Goal: Task Accomplishment & Management: Use online tool/utility

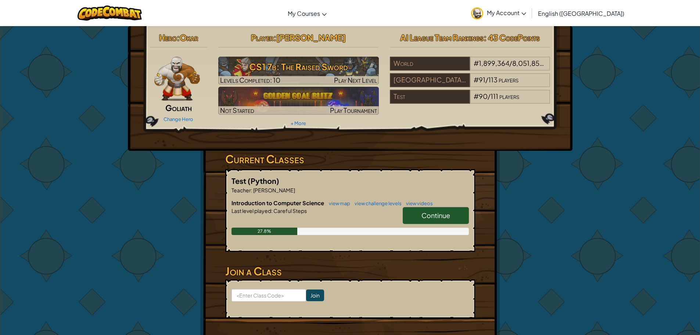
click at [461, 210] on link "Continue" at bounding box center [436, 215] width 66 height 17
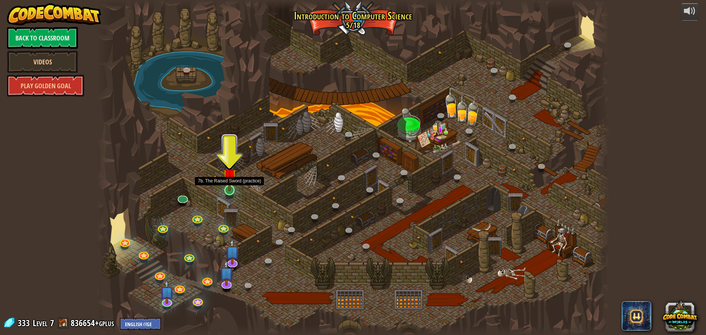
click at [227, 188] on img at bounding box center [230, 175] width 14 height 31
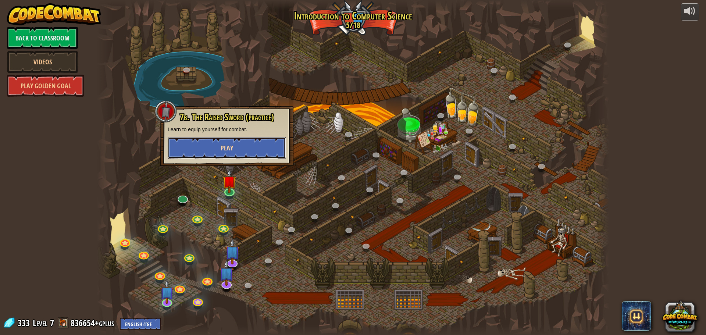
click at [232, 139] on button "Play" at bounding box center [227, 148] width 118 height 22
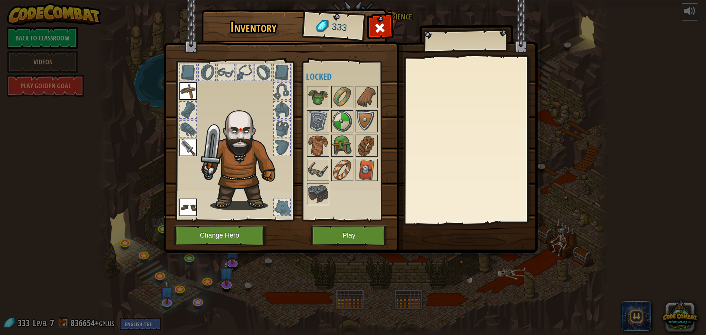
click at [195, 107] on div at bounding box center [188, 110] width 16 height 16
click at [196, 125] on div at bounding box center [188, 129] width 16 height 16
click at [197, 125] on div at bounding box center [234, 138] width 121 height 165
drag, startPoint x: 355, startPoint y: 96, endPoint x: 231, endPoint y: 115, distance: 125.4
click at [231, 113] on div "Inventory 333 Available Equip Equip Equip (double-click to equip) Locked Equip …" at bounding box center [353, 132] width 374 height 243
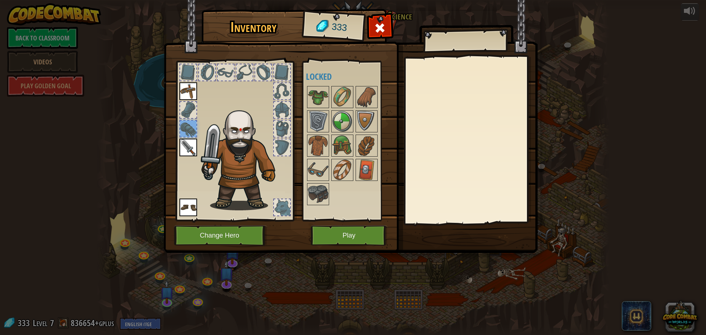
click at [281, 72] on div at bounding box center [282, 72] width 16 height 16
click at [369, 142] on img at bounding box center [366, 145] width 21 height 21
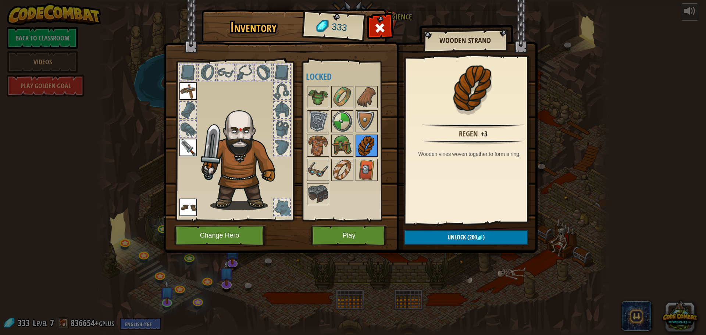
click at [369, 142] on img at bounding box center [366, 145] width 21 height 21
click at [367, 101] on img at bounding box center [366, 97] width 21 height 21
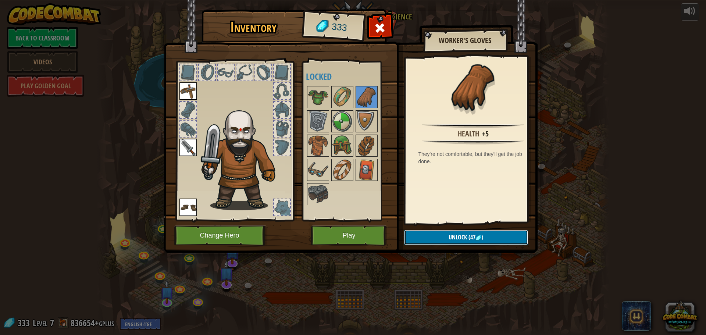
click at [500, 236] on button "Unlock (47 )" at bounding box center [466, 237] width 124 height 15
click at [194, 130] on div at bounding box center [188, 129] width 16 height 16
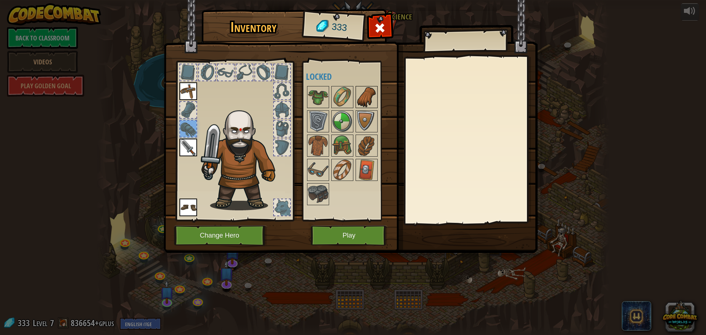
click at [366, 103] on img at bounding box center [366, 97] width 21 height 21
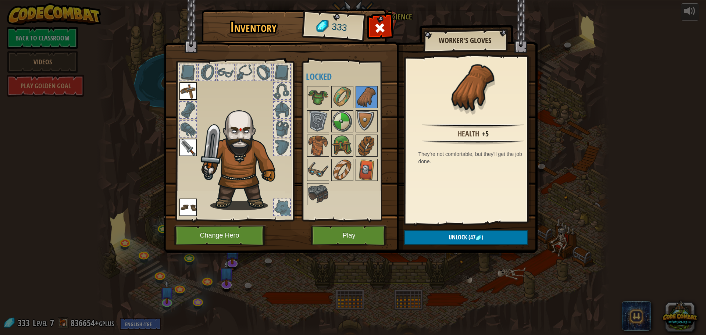
drag, startPoint x: 365, startPoint y: 103, endPoint x: 187, endPoint y: 126, distance: 180.1
click at [187, 126] on div "Inventory 333 Available Equip Equip Equip (double-click to equip) Locked Worker…" at bounding box center [353, 132] width 374 height 243
click at [178, 126] on div at bounding box center [234, 138] width 121 height 165
click at [179, 128] on div at bounding box center [188, 129] width 18 height 18
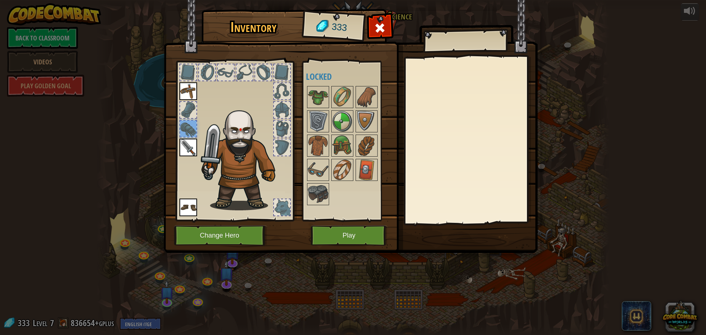
click at [179, 128] on div at bounding box center [188, 129] width 18 height 18
click at [181, 128] on div at bounding box center [188, 129] width 16 height 16
click at [364, 104] on img at bounding box center [366, 97] width 21 height 21
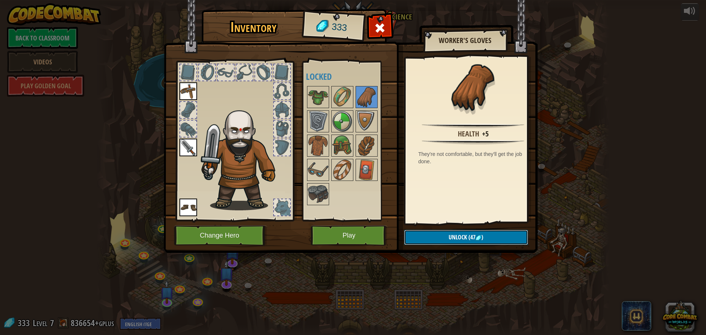
click at [470, 233] on span "(47" at bounding box center [471, 237] width 8 height 8
click at [470, 233] on button "Confirm" at bounding box center [466, 237] width 124 height 15
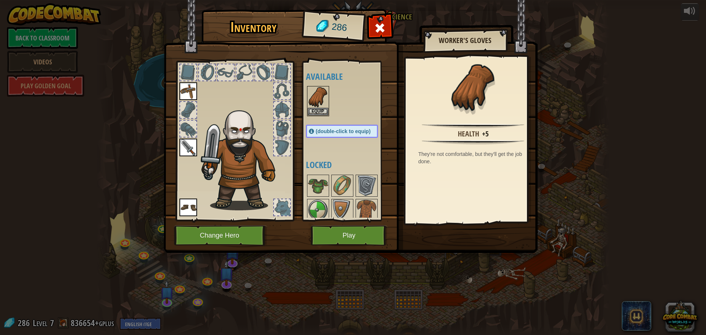
click at [328, 128] on div "(double-click to equip)" at bounding box center [342, 131] width 72 height 13
click at [324, 104] on img at bounding box center [318, 97] width 21 height 21
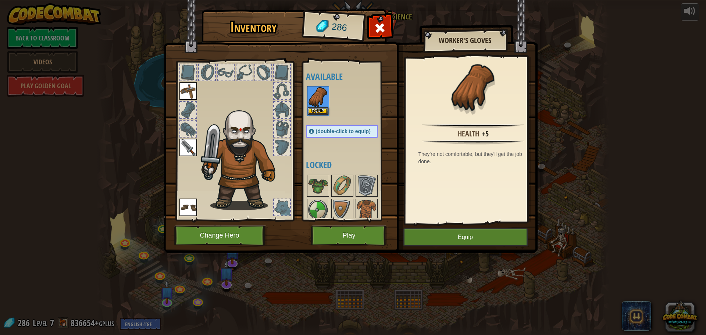
click at [324, 104] on img at bounding box center [318, 97] width 21 height 21
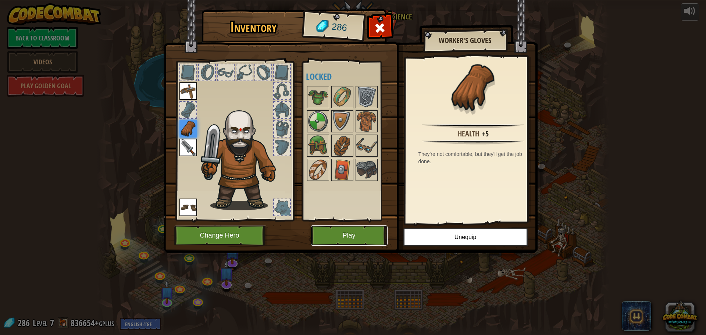
click at [341, 235] on button "Play" at bounding box center [349, 235] width 77 height 20
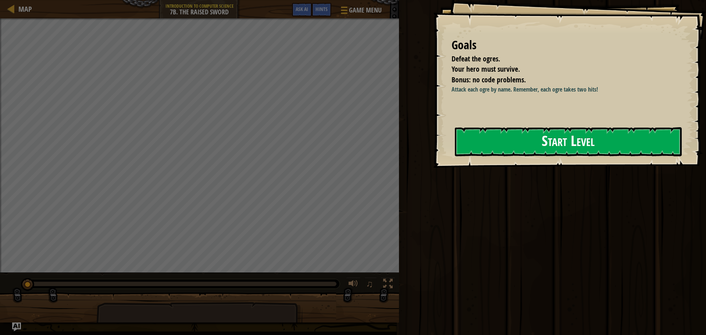
click at [595, 140] on button "Start Level" at bounding box center [568, 141] width 227 height 29
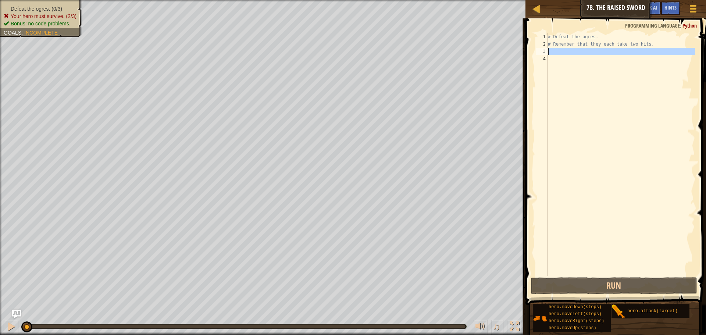
click at [546, 48] on div "3" at bounding box center [542, 51] width 12 height 7
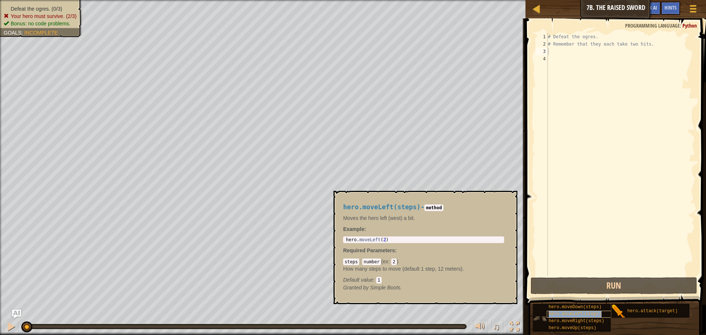
click at [586, 317] on div "hero.moveLeft(steps)" at bounding box center [582, 314] width 71 height 7
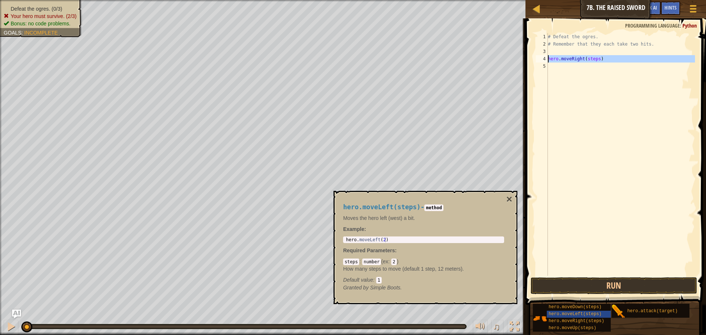
drag, startPoint x: 607, startPoint y: 63, endPoint x: 542, endPoint y: 58, distance: 64.9
click at [542, 58] on div "hero.moveRight(steps) 1 2 3 4 5 # Defeat the ogres. # Remember that they each t…" at bounding box center [614, 154] width 161 height 243
type textarea "hero.moveRight(steps)"
click at [596, 50] on div "# Defeat the ogres. # Remember that they each take two hits. hero . moveRight (…" at bounding box center [620, 154] width 149 height 243
drag, startPoint x: 596, startPoint y: 50, endPoint x: 585, endPoint y: 50, distance: 11.8
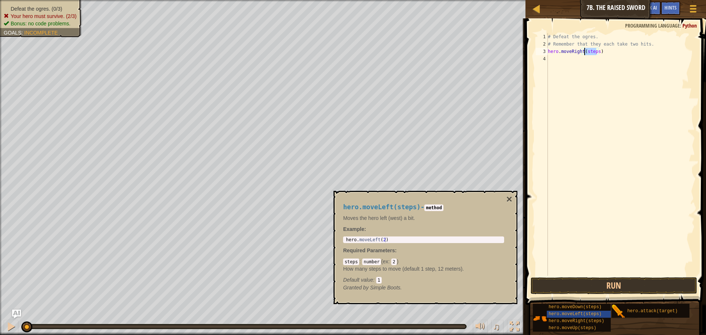
click at [585, 50] on div "# Defeat the ogres. # Remember that they each take two hits. hero . moveRight (…" at bounding box center [620, 161] width 149 height 257
click at [600, 284] on button "Run" at bounding box center [614, 285] width 167 height 17
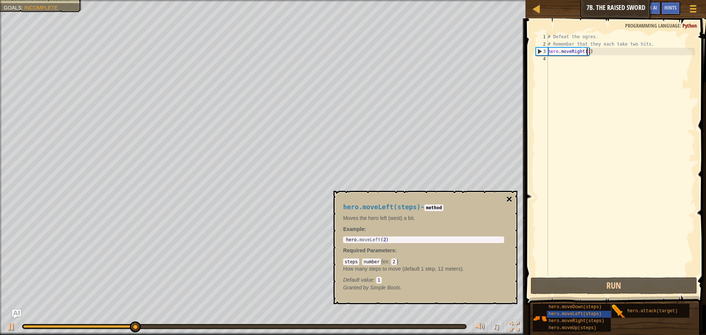
click at [511, 196] on button "×" at bounding box center [509, 199] width 6 height 10
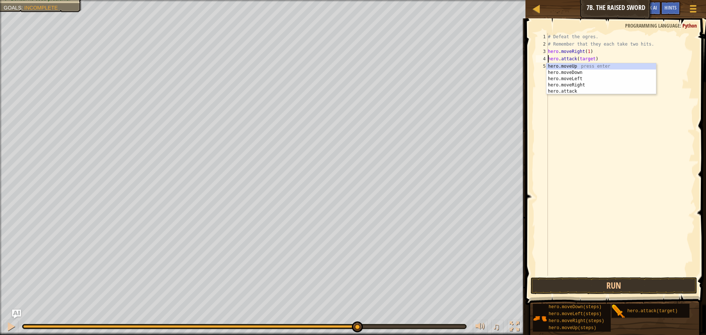
click at [590, 58] on div "# Defeat the ogres. # Remember that they each take two hits. hero . moveRight (…" at bounding box center [620, 161] width 149 height 257
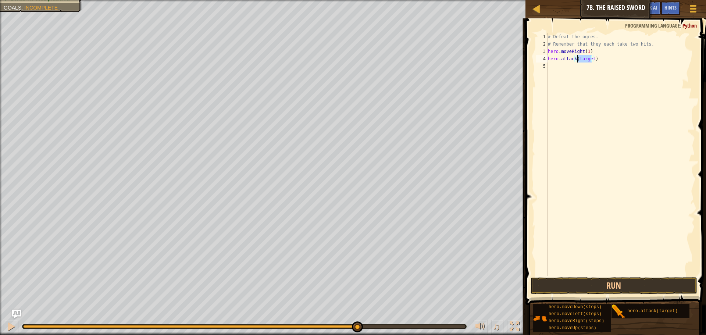
drag, startPoint x: 591, startPoint y: 57, endPoint x: 576, endPoint y: 56, distance: 14.7
click at [576, 56] on div "# Defeat the ogres. # Remember that they each take two hits. hero . moveRight (…" at bounding box center [620, 161] width 149 height 257
click at [612, 289] on button "Run" at bounding box center [614, 285] width 167 height 17
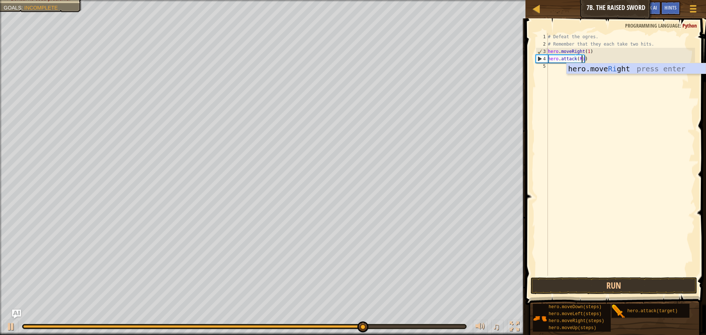
scroll to position [3, 3]
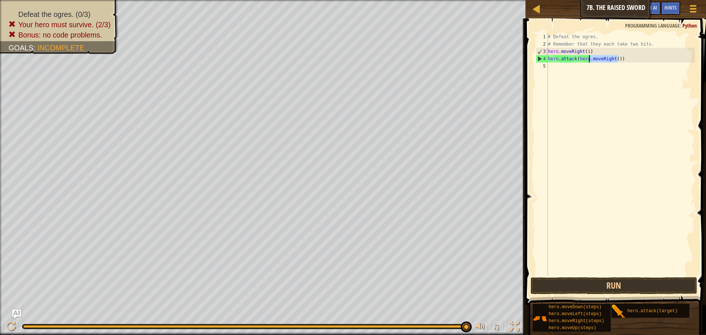
drag, startPoint x: 630, startPoint y: 61, endPoint x: 590, endPoint y: 60, distance: 40.5
click at [590, 60] on div "# Defeat the ogres. # Remember that they each take two hits. hero . moveRight (…" at bounding box center [620, 161] width 149 height 257
click at [577, 59] on div "# Defeat the ogres. # Remember that they each take two hits. hero . moveRight (…" at bounding box center [620, 161] width 149 height 257
click at [587, 58] on div "# Defeat the ogres. # Remember that they each take two hits. hero . moveRight (…" at bounding box center [620, 161] width 149 height 257
click at [588, 61] on div "# Defeat the ogres. # Remember that they each take two hits. hero . moveRight (…" at bounding box center [620, 154] width 149 height 243
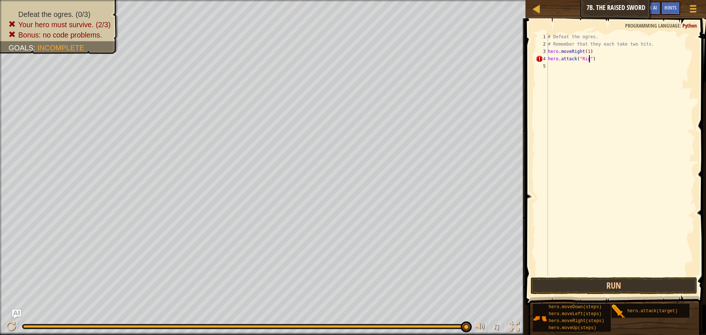
scroll to position [3, 3]
click at [646, 289] on button "Run" at bounding box center [614, 285] width 167 height 17
click at [590, 65] on div "# Defeat the ogres. # Remember that they each take two hits. hero . moveRight (…" at bounding box center [620, 161] width 149 height 257
click at [593, 65] on div "# Defeat the ogres. # Remember that they each take two hits. hero . moveRight (…" at bounding box center [620, 154] width 149 height 243
drag, startPoint x: 592, startPoint y: 65, endPoint x: 578, endPoint y: 67, distance: 14.4
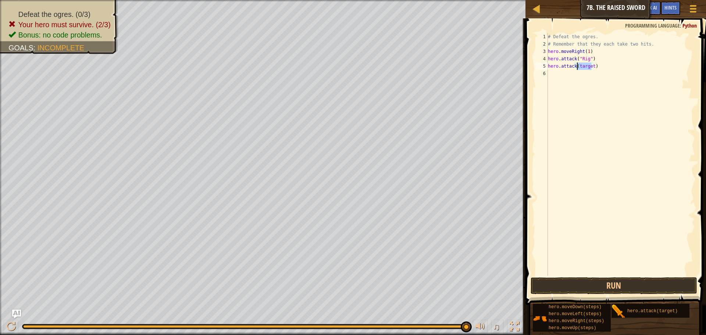
click at [578, 67] on div "# Defeat the ogres. # Remember that they each take two hits. hero . moveRight (…" at bounding box center [620, 161] width 149 height 257
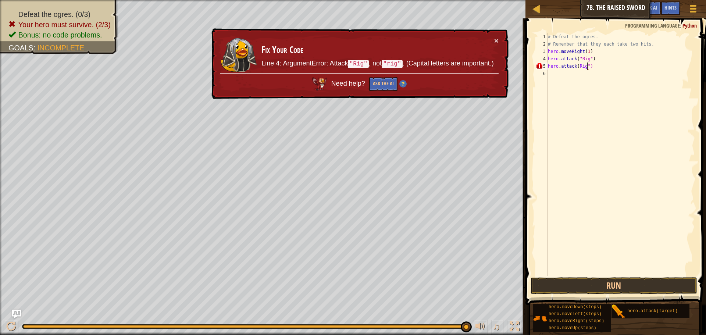
click at [577, 67] on div "# Defeat the ogres. # Remember that they each take two hits. hero . moveRight (…" at bounding box center [620, 161] width 149 height 257
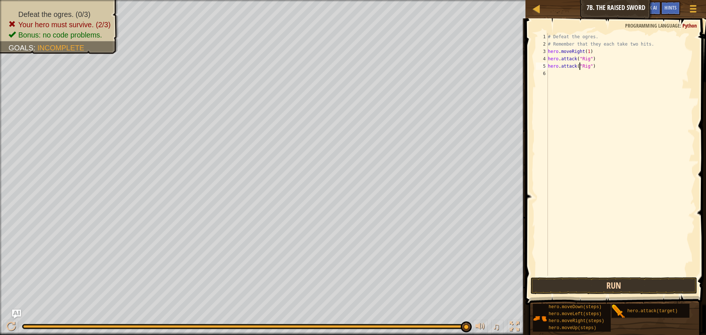
type textarea "hero.attack("Rig")"
click at [611, 287] on button "Run" at bounding box center [614, 285] width 167 height 17
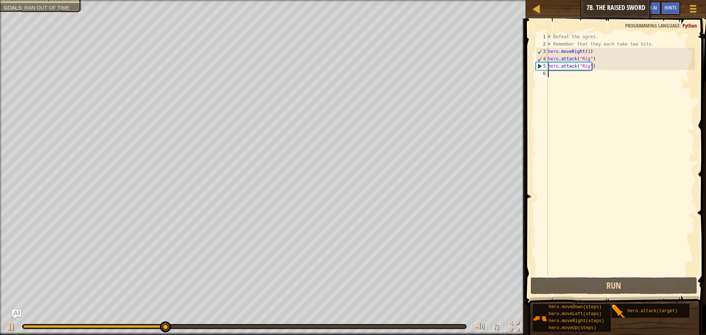
click at [550, 74] on div "# Defeat the ogres. # Remember that they each take two hits. hero . moveRight (…" at bounding box center [620, 161] width 149 height 257
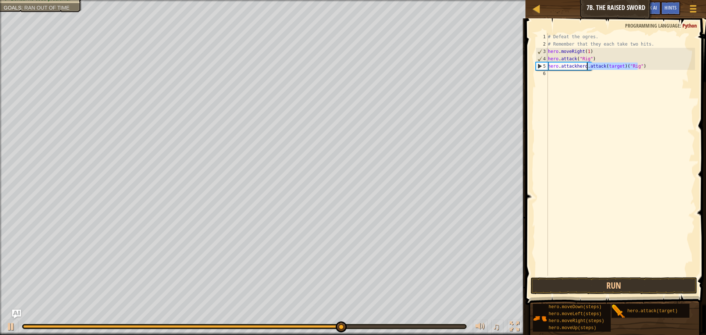
drag, startPoint x: 640, startPoint y: 66, endPoint x: 588, endPoint y: 69, distance: 52.3
click at [588, 69] on div "# Defeat the ogres. # Remember that they each take two hits. hero . moveRight (…" at bounding box center [620, 161] width 149 height 257
type textarea "hero.attackhero."
click at [584, 67] on div "# Defeat the ogres. # Remember that they each take two hits. hero . moveRight (…" at bounding box center [620, 161] width 149 height 257
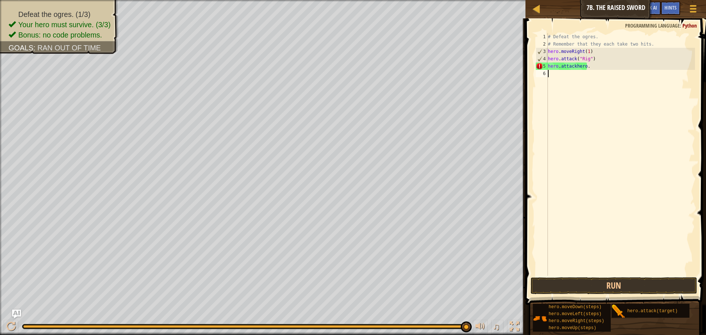
drag, startPoint x: 594, startPoint y: 71, endPoint x: 578, endPoint y: 71, distance: 16.6
click at [578, 71] on div "# Defeat the ogres. # Remember that they each take two hits. hero . moveRight (…" at bounding box center [620, 161] width 149 height 257
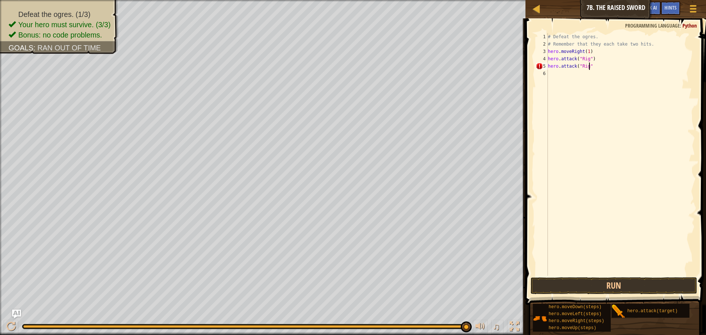
scroll to position [3, 3]
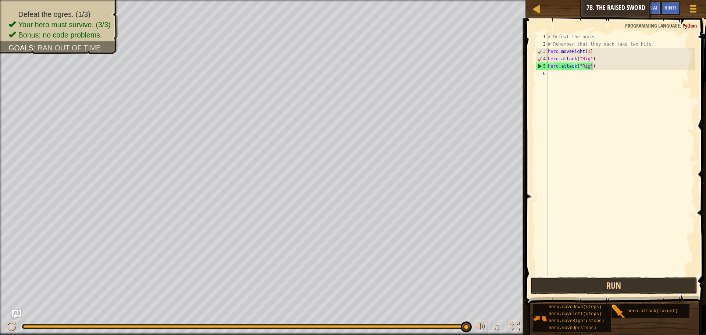
type textarea "hero.attack("Rig")"
click at [660, 288] on button "Run" at bounding box center [614, 285] width 167 height 17
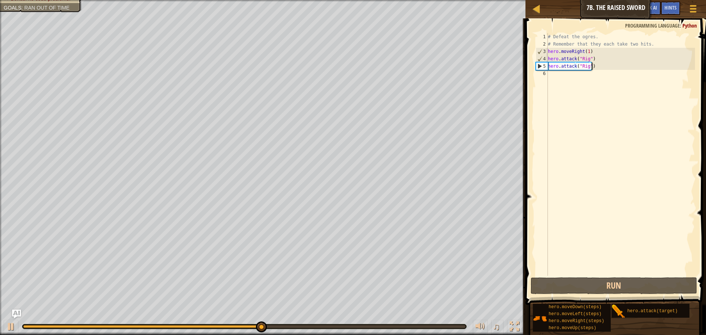
click at [553, 74] on div "# Defeat the ogres. # Remember that they each take two hits. hero . moveRight (…" at bounding box center [620, 161] width 149 height 257
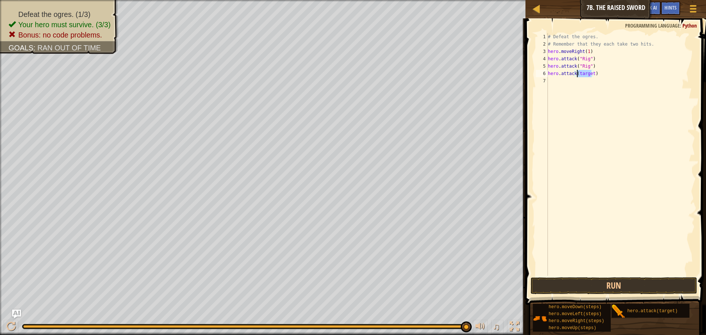
drag, startPoint x: 592, startPoint y: 71, endPoint x: 576, endPoint y: 74, distance: 15.6
click at [576, 74] on div "# Defeat the ogres. # Remember that they each take two hits. hero . moveRight (…" at bounding box center [620, 161] width 149 height 257
click at [577, 74] on div "# Defeat the ogres. # Remember that they each take two hits. hero . moveRight (…" at bounding box center [620, 161] width 149 height 257
type textarea "hero.attack("Ack")"
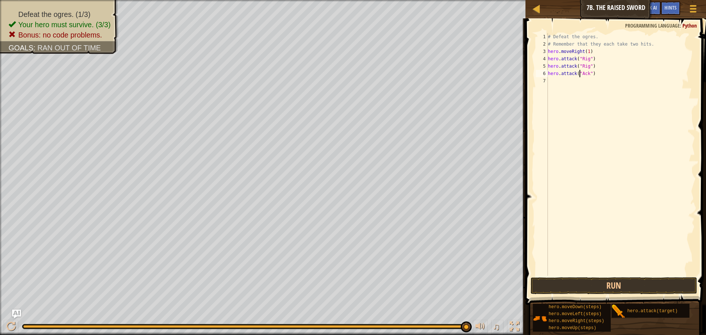
click at [575, 89] on div "# Defeat the ogres. # Remember that they each take two hits. hero . moveRight (…" at bounding box center [620, 161] width 149 height 257
drag, startPoint x: 593, startPoint y: 82, endPoint x: 578, endPoint y: 83, distance: 15.1
click at [578, 83] on div "# Defeat the ogres. # Remember that they each take two hits. hero . moveRight (…" at bounding box center [620, 161] width 149 height 257
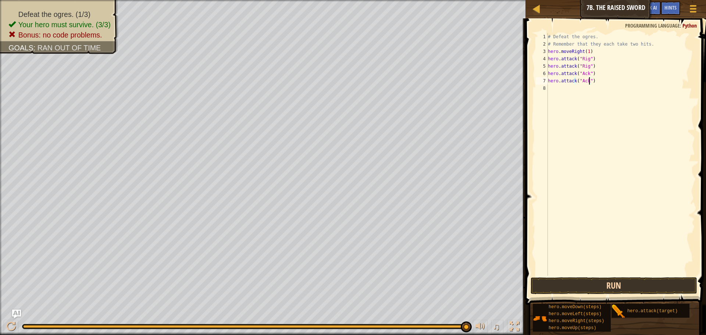
type textarea "hero.attack("Ack")"
click at [629, 292] on button "Run" at bounding box center [614, 285] width 167 height 17
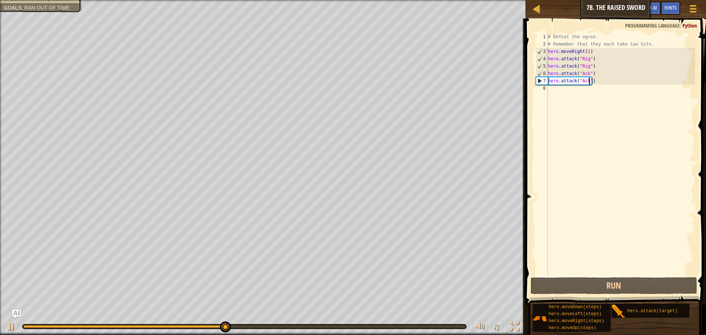
click at [560, 96] on div "# Defeat the ogres. # Remember that they each take two hits. hero . moveRight (…" at bounding box center [620, 161] width 149 height 257
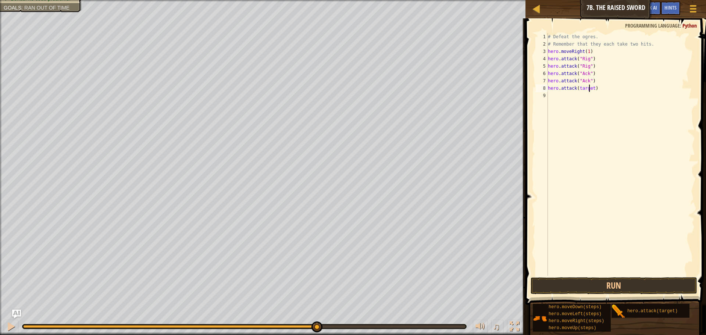
click at [590, 88] on div "# Defeat the ogres. # Remember that they each take two hits. hero . moveRight (…" at bounding box center [620, 161] width 149 height 257
drag, startPoint x: 592, startPoint y: 88, endPoint x: 577, endPoint y: 88, distance: 14.4
click at [577, 88] on div "# Defeat the ogres. # Remember that they each take two hits. hero . moveRight (…" at bounding box center [620, 161] width 149 height 257
click at [576, 87] on div "# Defeat the ogres. # Remember that they each take two hits. hero . moveRight (…" at bounding box center [620, 161] width 149 height 257
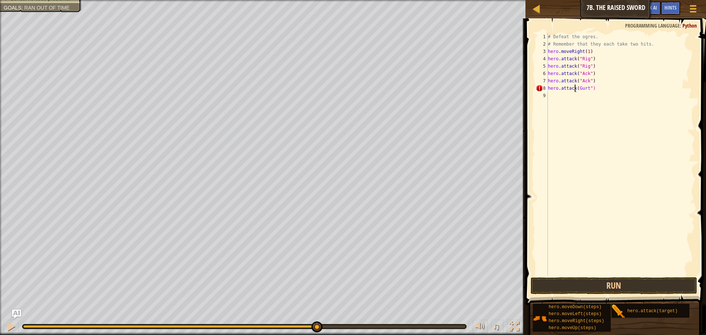
type textarea "hero.attack"(Gurt")"
click at [553, 97] on div "# Defeat the ogres. # Remember that they each take two hits. hero . moveRight (…" at bounding box center [620, 161] width 149 height 257
click at [578, 88] on div "# Defeat the ogres. # Remember that they each take two hits. hero . moveRight (…" at bounding box center [620, 161] width 149 height 257
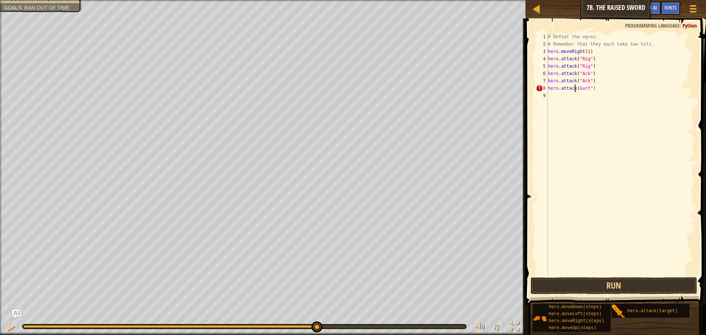
click at [575, 88] on div "# Defeat the ogres. # Remember that they each take two hits. hero . moveRight (…" at bounding box center [620, 161] width 149 height 257
click at [577, 87] on div "# Defeat the ogres. # Remember that they each take two hits. hero . moveRight (…" at bounding box center [620, 161] width 149 height 257
type textarea "hero.attack("Gurt")"
click at [554, 96] on div "# Defeat the ogres. # Remember that they each take two hits. hero . moveRight (…" at bounding box center [620, 161] width 149 height 257
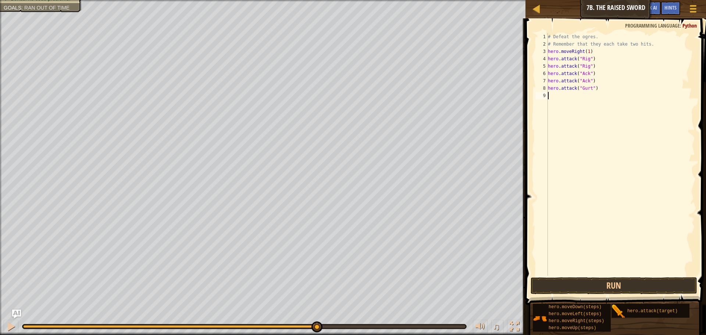
scroll to position [3, 0]
drag, startPoint x: 592, startPoint y: 94, endPoint x: 588, endPoint y: 93, distance: 4.3
click at [588, 93] on div "# Defeat the ogres. # Remember that they each take two hits. hero . moveRight (…" at bounding box center [622, 161] width 146 height 257
click at [592, 93] on div "# Defeat the ogres. # Remember that they each take two hits. hero . moveRight (…" at bounding box center [622, 161] width 146 height 257
drag, startPoint x: 593, startPoint y: 97, endPoint x: 580, endPoint y: 95, distance: 13.0
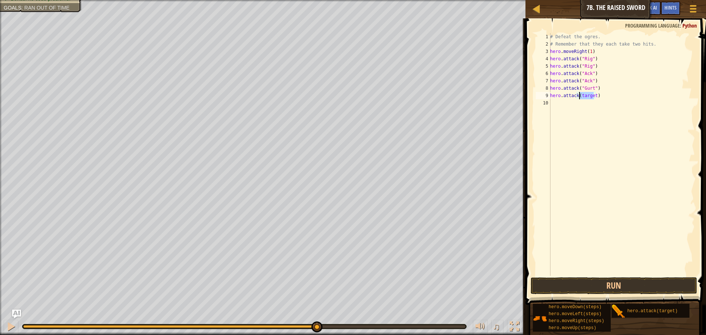
click at [580, 95] on div "# Defeat the ogres. # Remember that they each take two hits. hero . moveRight (…" at bounding box center [622, 161] width 146 height 257
type textarea "hero.attack("Gurt")"
click at [638, 279] on button "Run" at bounding box center [614, 285] width 167 height 17
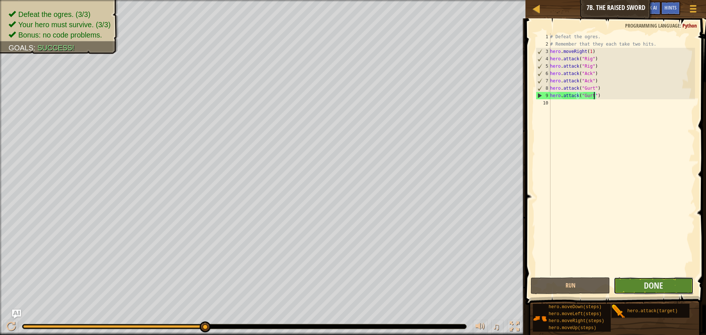
click at [673, 284] on button "Done" at bounding box center [653, 285] width 79 height 17
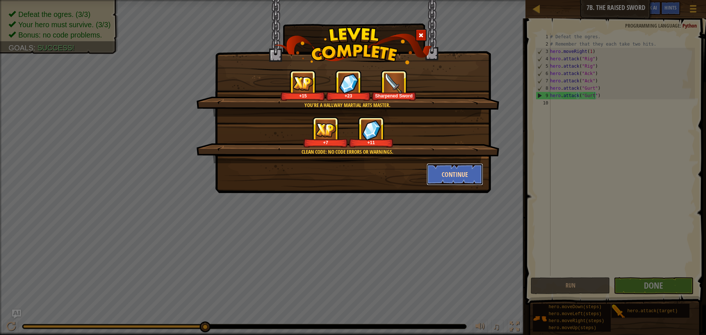
click at [444, 173] on button "Continue" at bounding box center [454, 174] width 57 height 22
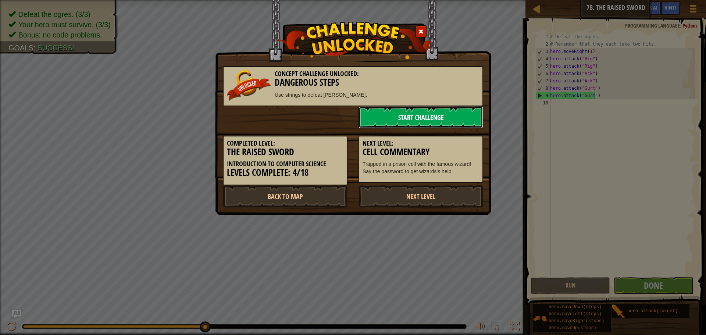
click at [401, 118] on link "Start Challenge" at bounding box center [420, 117] width 125 height 22
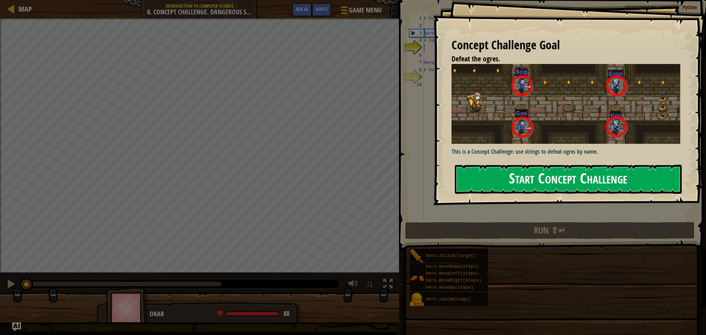
click at [531, 171] on button "Start Concept Challenge" at bounding box center [568, 179] width 227 height 29
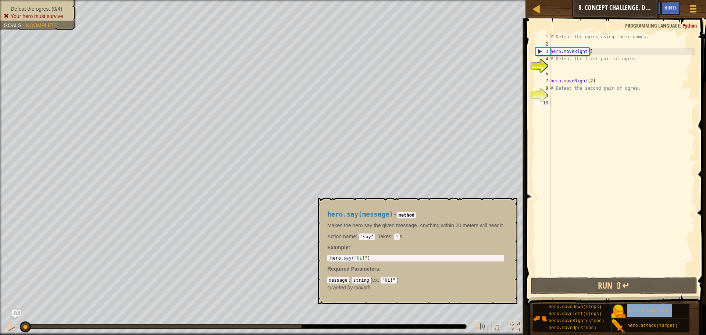
type textarea "hero.say(message)"
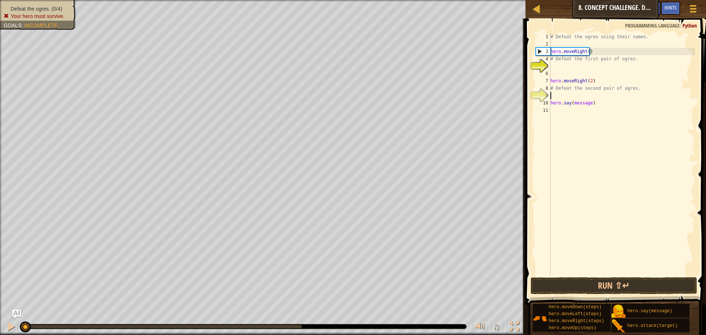
click at [585, 93] on div "# Defeat the ogres using their names. hero . moveRight ( ) # Defeat the first p…" at bounding box center [622, 161] width 146 height 257
click at [514, 110] on div "Map Introduction to Computer Science 8. Concept Challenge. Dangerous Steps Game…" at bounding box center [353, 167] width 706 height 335
type textarea "hero.say(message)"
drag, startPoint x: 597, startPoint y: 106, endPoint x: 548, endPoint y: 105, distance: 48.5
click at [548, 105] on div "hero.say(message) 1 2 3 4 5 6 7 8 9 10 11 # Defeat the ogres using their names.…" at bounding box center [614, 154] width 161 height 243
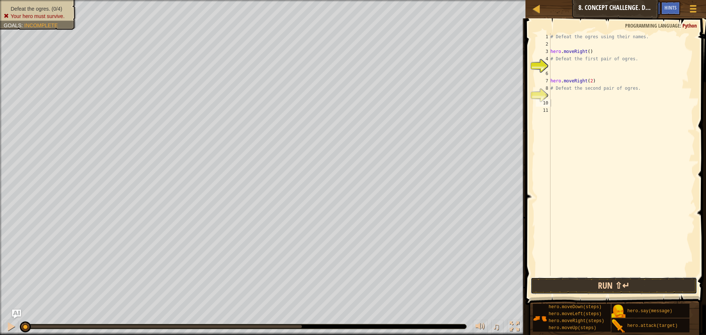
click at [642, 287] on button "Run ⇧↵" at bounding box center [614, 285] width 167 height 17
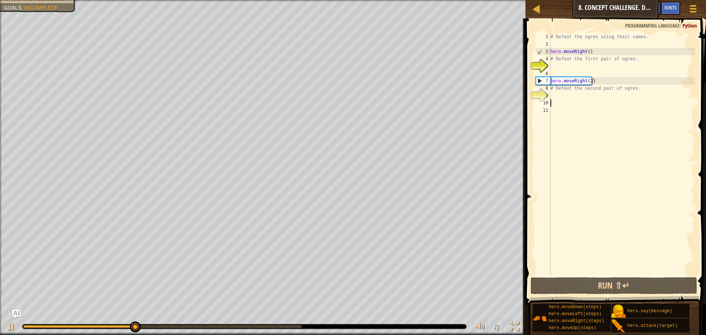
click at [589, 83] on div "# Defeat the ogres using their names. hero . moveRight ( ) # Defeat the first p…" at bounding box center [622, 161] width 146 height 257
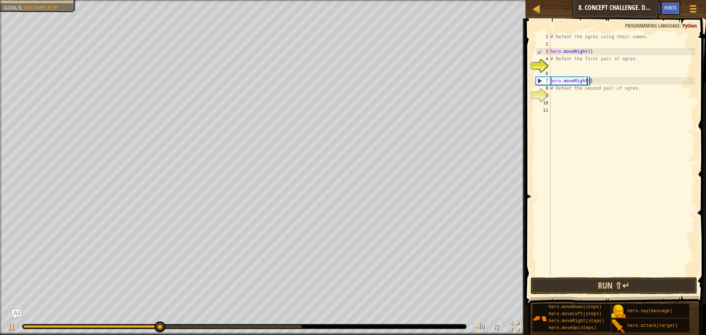
scroll to position [3, 3]
click at [623, 291] on button "Run ⇧↵" at bounding box center [614, 285] width 167 height 17
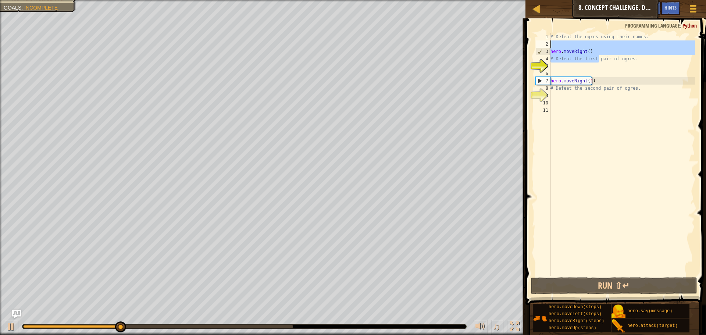
click at [586, 49] on div "# Defeat the ogres using their names. hero . moveRight ( ) # Defeat the first p…" at bounding box center [622, 161] width 146 height 257
click at [606, 56] on div "# Defeat the ogres using their names. hero . moveRight ( ) # Defeat the first p…" at bounding box center [622, 161] width 146 height 257
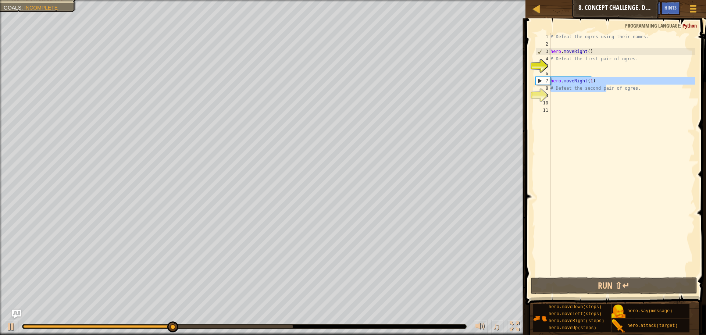
drag, startPoint x: 606, startPoint y: 85, endPoint x: 551, endPoint y: 82, distance: 54.5
click at [551, 82] on div "# Defeat the ogres using their names. hero . moveRight ( ) # Defeat the first p…" at bounding box center [622, 161] width 146 height 257
type textarea "r of ogres."
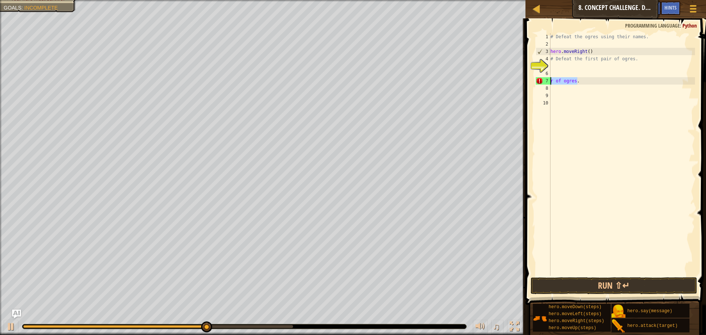
drag, startPoint x: 588, startPoint y: 82, endPoint x: 550, endPoint y: 81, distance: 38.3
click at [550, 81] on div "r of ogres. 1 2 3 4 5 6 7 8 9 10 # Defeat the ogres using their names. hero . m…" at bounding box center [614, 154] width 161 height 243
click at [592, 53] on div "# Defeat the ogres using their names. hero . moveRight ( ) # Defeat the first p…" at bounding box center [622, 161] width 146 height 257
click at [587, 52] on div "# Defeat the ogres using their names. hero . moveRight ( ) # Defeat the first p…" at bounding box center [622, 161] width 146 height 257
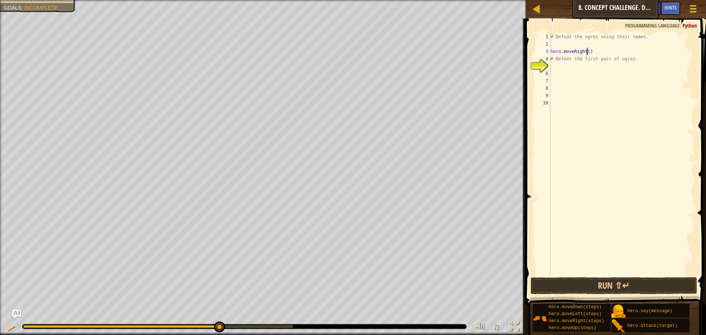
scroll to position [3, 3]
click at [638, 283] on button "Run ⇧↵" at bounding box center [614, 285] width 167 height 17
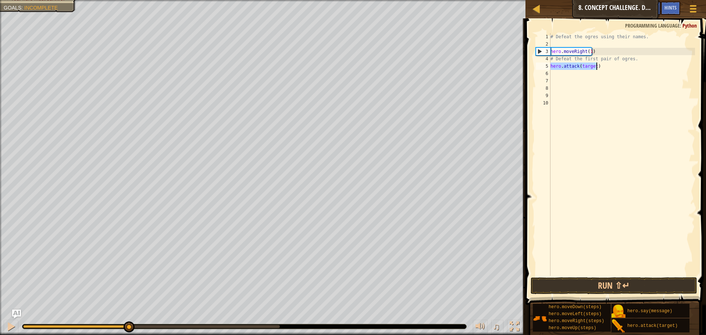
click at [593, 67] on div "# Defeat the ogres using their names. hero . moveRight ( 1 ) # Defeat the first…" at bounding box center [622, 154] width 146 height 243
drag, startPoint x: 593, startPoint y: 67, endPoint x: 579, endPoint y: 68, distance: 14.0
click at [579, 68] on div "# Defeat the ogres using their names. hero . moveRight ( 1 ) # Defeat the first…" at bounding box center [622, 161] width 146 height 257
click at [579, 66] on div "# Defeat the ogres using their names. hero . moveRight ( 1 ) # Defeat the first…" at bounding box center [622, 161] width 146 height 257
type textarea "hero.attack("sog")"
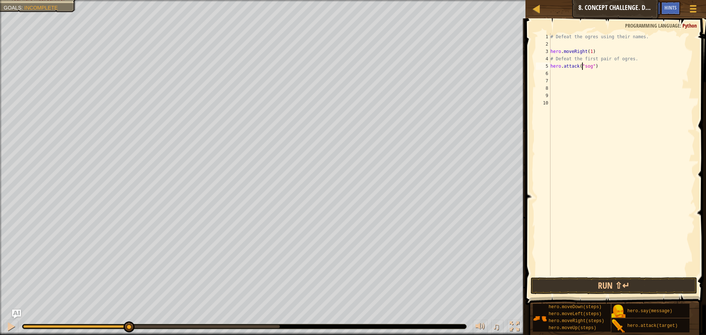
click at [560, 81] on div "# Defeat the ogres using their names. hero . moveRight ( 1 ) # Defeat the first…" at bounding box center [622, 161] width 146 height 257
drag, startPoint x: 560, startPoint y: 77, endPoint x: 624, endPoint y: 107, distance: 69.7
click at [561, 77] on div "# Defeat the ogres using their names. hero . moveRight ( 1 ) # Defeat the first…" at bounding box center [622, 161] width 146 height 257
click at [571, 75] on div "# Defeat the ogres using their names. hero . moveRight ( 1 ) # Defeat the first…" at bounding box center [622, 161] width 146 height 257
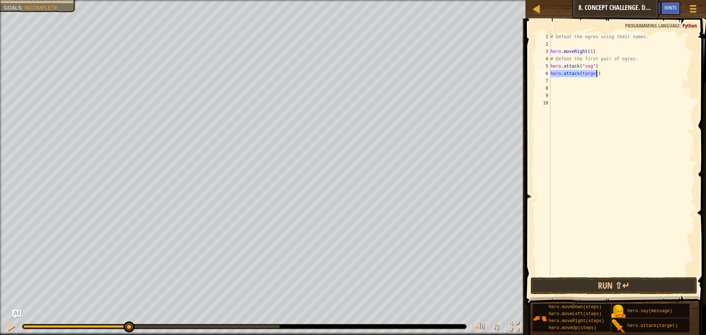
click at [592, 75] on div "# Defeat the ogres using their names. hero . moveRight ( 1 ) # Defeat the first…" at bounding box center [622, 154] width 146 height 243
drag, startPoint x: 595, startPoint y: 73, endPoint x: 579, endPoint y: 74, distance: 16.2
click at [579, 74] on div "# Defeat the ogres using their names. hero . moveRight ( 1 ) # Defeat the first…" at bounding box center [622, 161] width 146 height 257
type textarea "hero.attack("Sog")"
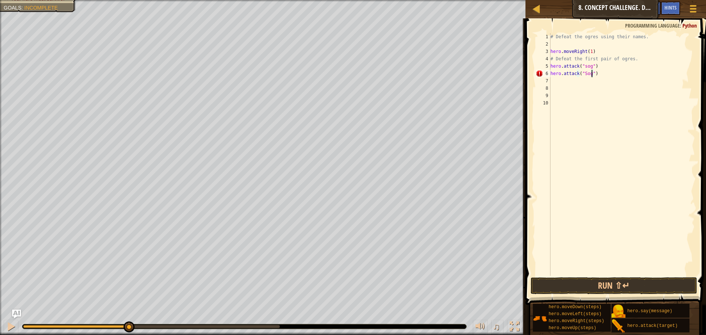
scroll to position [3, 3]
click at [555, 79] on div "# Defeat the ogres using their names. hero . moveRight ( 1 ) # Defeat the first…" at bounding box center [622, 161] width 146 height 257
click at [596, 79] on div "# Defeat the ogres using their names. hero . moveRight ( 1 ) # Defeat the first…" at bounding box center [622, 154] width 146 height 243
click at [594, 79] on div "# Defeat the ogres using their names. hero . moveRight ( 1 ) # Defeat the first…" at bounding box center [622, 161] width 146 height 257
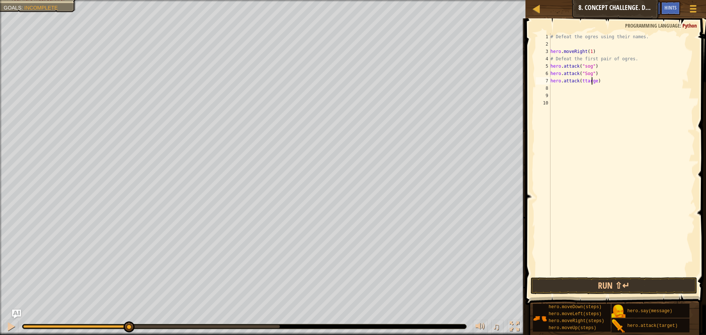
click at [593, 82] on div "# Defeat the ogres using their names. hero . moveRight ( 1 ) # Defeat the first…" at bounding box center [622, 161] width 146 height 257
drag, startPoint x: 594, startPoint y: 81, endPoint x: 581, endPoint y: 83, distance: 13.3
click at [581, 83] on div "# Defeat the ogres using their names. hero . moveRight ( 1 ) # Defeat the first…" at bounding box center [622, 161] width 146 height 257
type textarea "hero.attack("Gos")"
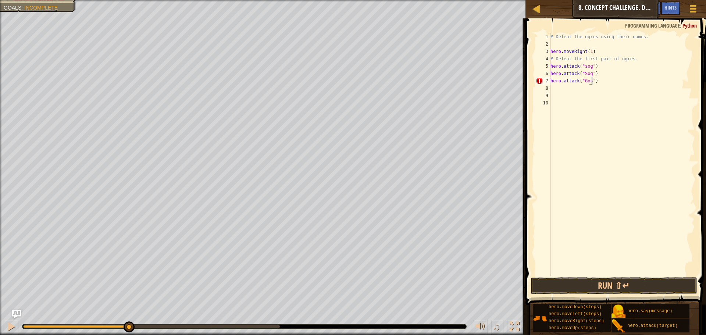
scroll to position [3, 3]
click at [553, 85] on div "# Defeat the ogres using their names. hero . moveRight ( 1 ) # Defeat the first…" at bounding box center [622, 161] width 146 height 257
click at [593, 89] on div "# Defeat the ogres using their names. hero . moveRight ( 1 ) # Defeat the first…" at bounding box center [622, 154] width 146 height 243
drag, startPoint x: 593, startPoint y: 87, endPoint x: 578, endPoint y: 87, distance: 15.1
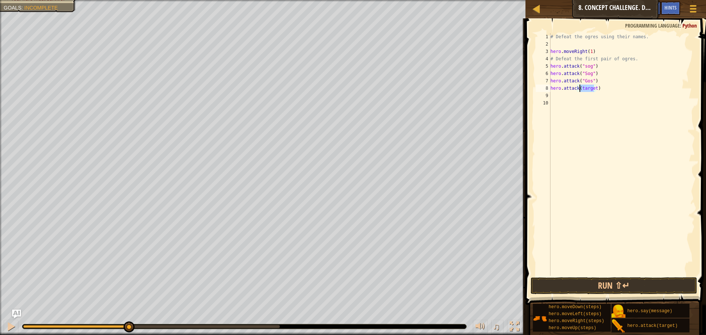
click at [578, 87] on div "# Defeat the ogres using their names. hero . moveRight ( 1 ) # Defeat the first…" at bounding box center [622, 161] width 146 height 257
click at [591, 88] on div "# Defeat the ogres using their names. hero . moveRight ( 1 ) # Defeat the first…" at bounding box center [622, 154] width 146 height 243
drag, startPoint x: 593, startPoint y: 87, endPoint x: 588, endPoint y: 86, distance: 4.4
click at [588, 86] on div "# Defeat the ogres using their names. hero . moveRight ( 1 ) # Defeat the first…" at bounding box center [622, 161] width 146 height 257
click at [593, 86] on div "# Defeat the ogres using their names. hero . moveRight ( 1 ) # Defeat the first…" at bounding box center [622, 154] width 146 height 243
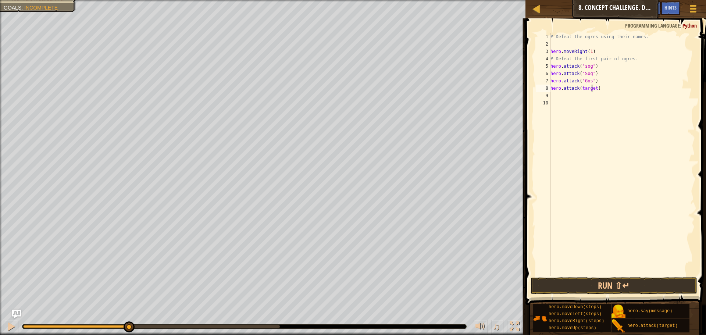
click at [594, 86] on div "# Defeat the ogres using their names. hero . moveRight ( 1 ) # Defeat the first…" at bounding box center [622, 161] width 146 height 257
drag, startPoint x: 594, startPoint y: 86, endPoint x: 587, endPoint y: 86, distance: 7.0
click at [587, 86] on div "# Defeat the ogres using their names. hero . moveRight ( 1 ) # Defeat the first…" at bounding box center [622, 161] width 146 height 257
click at [616, 282] on button "Run ⇧↵" at bounding box center [614, 285] width 167 height 17
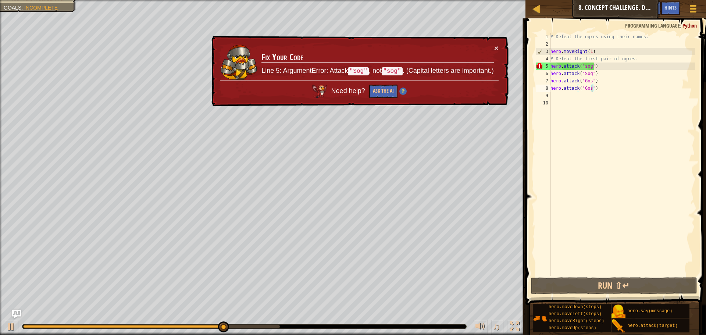
click at [624, 67] on div "# Defeat the ogres using their names. hero . moveRight ( 1 ) # Defeat the first…" at bounding box center [622, 161] width 146 height 257
type textarea "hero.attack("sog")"
click at [639, 66] on div "# Defeat the ogres using their names. hero . moveRight ( 1 ) # Defeat the first…" at bounding box center [622, 161] width 146 height 257
click at [629, 67] on div "# Defeat the ogres using their names. hero . moveRight ( 1 ) # Defeat the first…" at bounding box center [622, 161] width 146 height 257
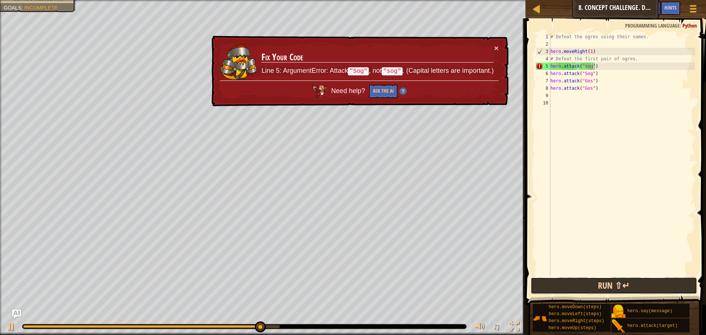
click at [646, 290] on button "Run ⇧↵" at bounding box center [614, 285] width 167 height 17
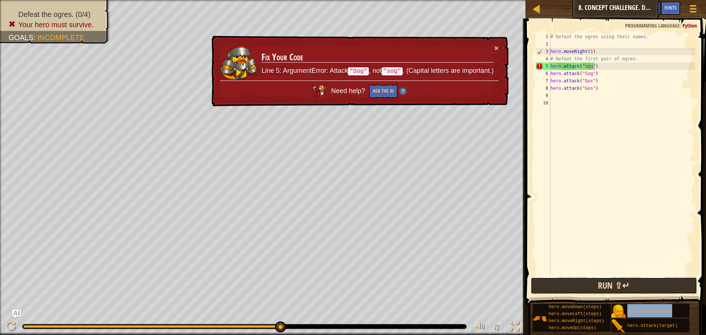
click at [661, 288] on button "Run ⇧↵" at bounding box center [614, 285] width 167 height 17
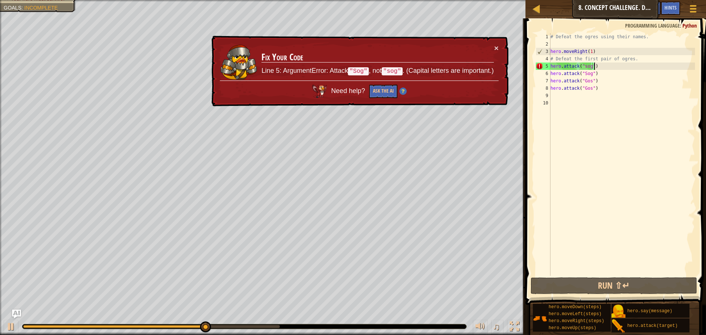
click at [532, 14] on div "Map Introduction to Computer Science 8. Concept Challenge. Dangerous Steps Game…" at bounding box center [615, 9] width 181 height 18
click at [535, 11] on div at bounding box center [536, 8] width 9 height 9
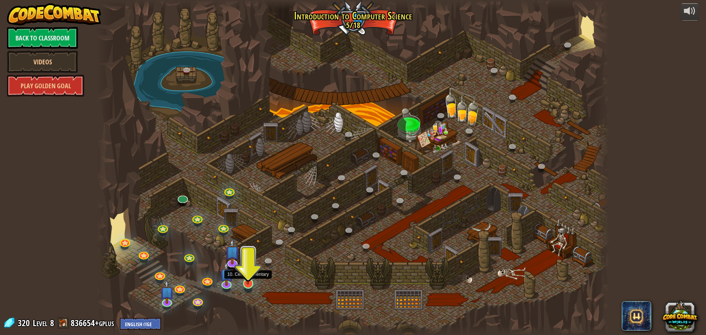
click at [244, 271] on img at bounding box center [248, 268] width 14 height 31
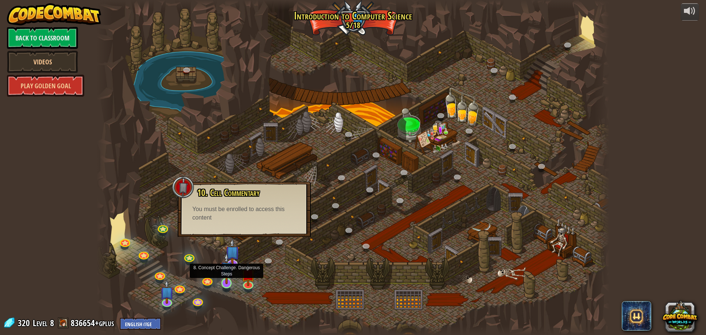
click at [225, 270] on img at bounding box center [227, 268] width 14 height 31
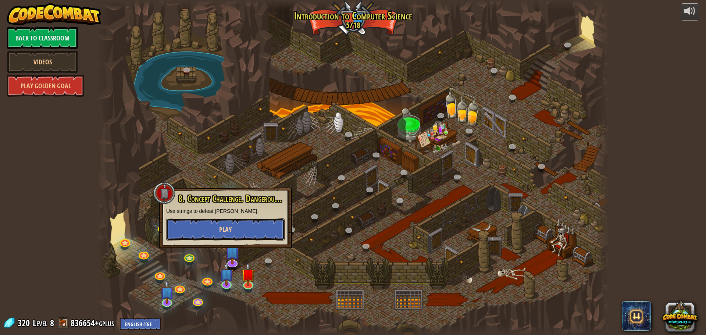
click at [228, 229] on span "Play" at bounding box center [225, 229] width 13 height 9
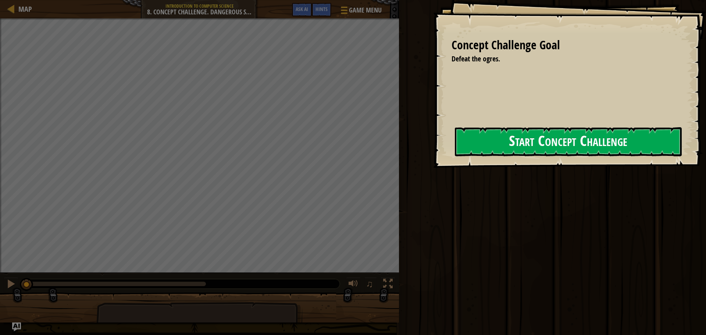
click at [610, 151] on button "Start Concept Challenge" at bounding box center [568, 141] width 227 height 29
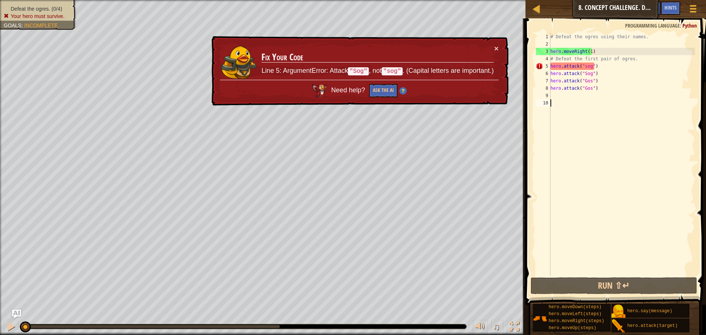
scroll to position [3, 0]
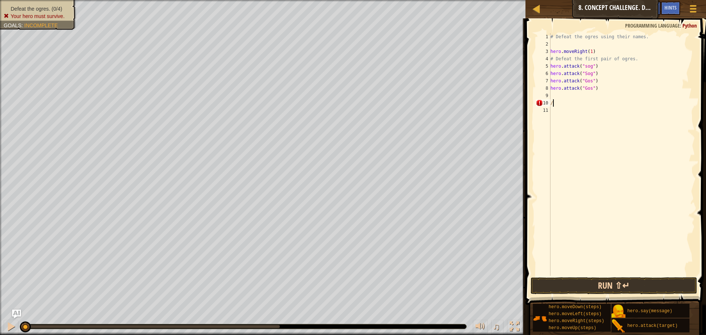
type textarea "/"
click at [638, 279] on button "Run ⇧↵" at bounding box center [614, 285] width 167 height 17
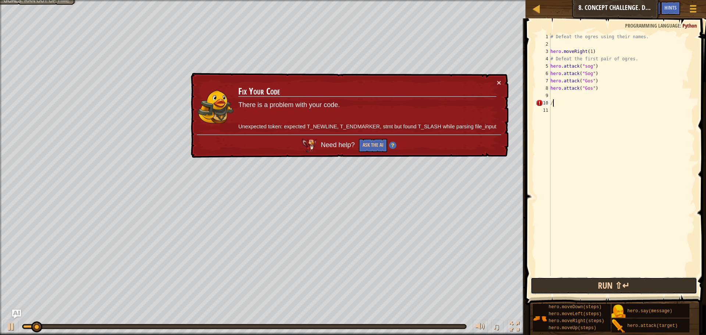
click at [647, 290] on button "Run ⇧↵" at bounding box center [614, 285] width 167 height 17
